Goal: Task Accomplishment & Management: Use online tool/utility

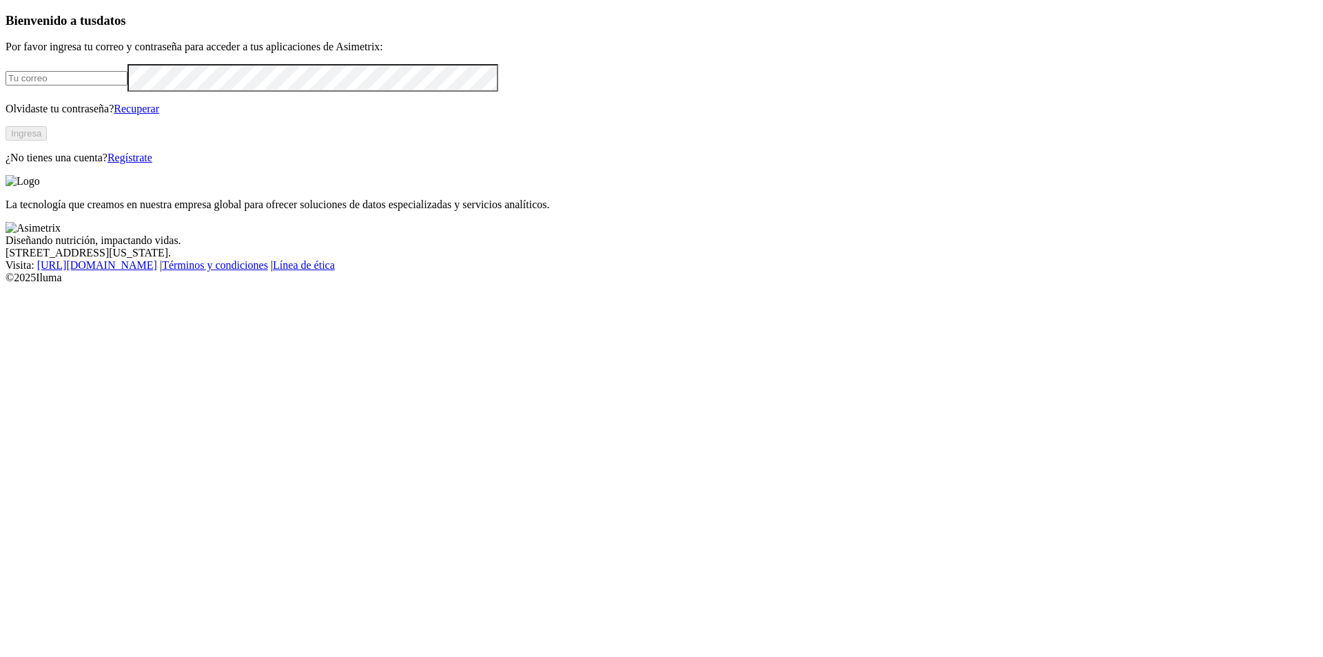
type input "[PERSON_NAME][EMAIL_ADDRESS][PERSON_NAME][DOMAIN_NAME]"
click at [47, 141] on button "Ingresa" at bounding box center [26, 133] width 41 height 14
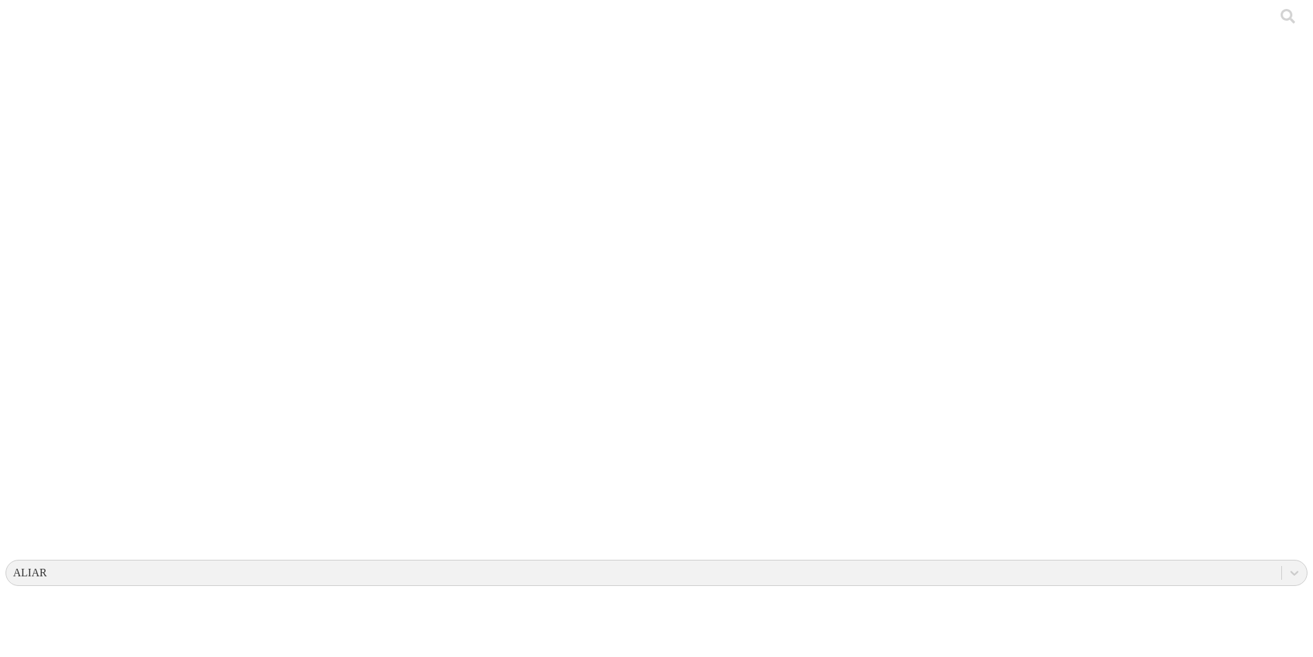
drag, startPoint x: 598, startPoint y: 254, endPoint x: 554, endPoint y: 235, distance: 47.9
